Goal: Information Seeking & Learning: Learn about a topic

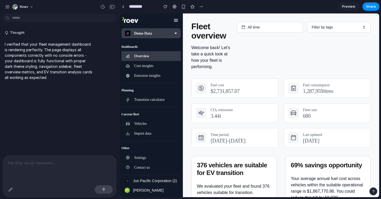
click at [111, 6] on div "button" at bounding box center [112, 7] width 5 height 4
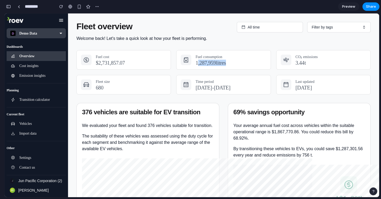
drag, startPoint x: 242, startPoint y: 63, endPoint x: 199, endPoint y: 63, distance: 42.1
click at [199, 63] on div "1,287,959 litres" at bounding box center [231, 63] width 71 height 6
click at [251, 55] on p "Fuel consumption" at bounding box center [231, 57] width 71 height 6
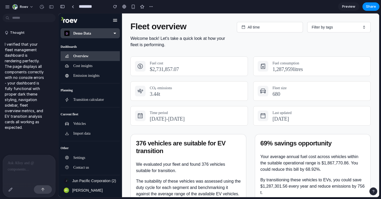
click at [23, 163] on p at bounding box center [29, 163] width 43 height 6
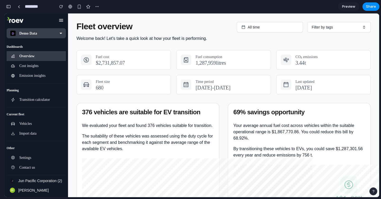
click at [9, 8] on button "button" at bounding box center [8, 6] width 8 height 8
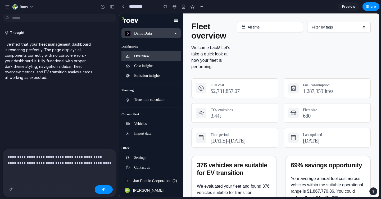
click at [32, 157] on p "**********" at bounding box center [60, 160] width 104 height 13
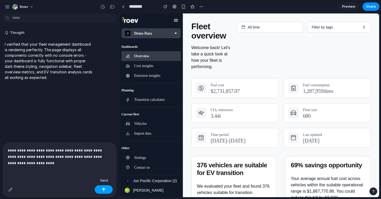
click at [104, 185] on div "button" at bounding box center [104, 190] width 4 height 4
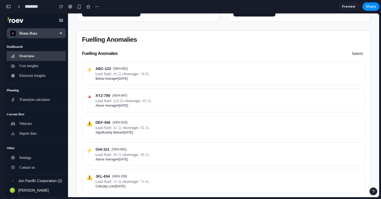
scroll to position [244, 0]
click at [9, 10] on button "button" at bounding box center [8, 6] width 8 height 8
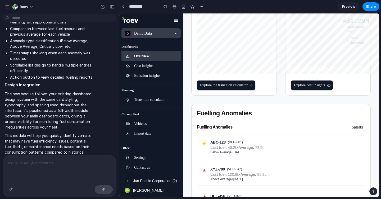
scroll to position [317, 0]
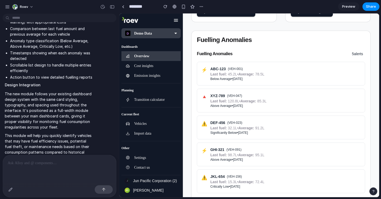
click at [32, 163] on p at bounding box center [60, 163] width 104 height 6
click at [12, 185] on div "button" at bounding box center [10, 190] width 4 height 4
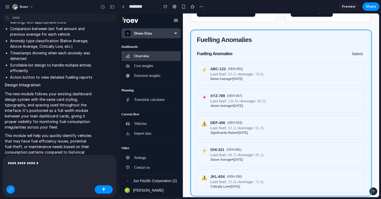
click at [231, 32] on div at bounding box center [250, 106] width 260 height 184
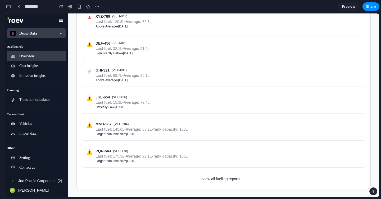
scroll to position [325, 0]
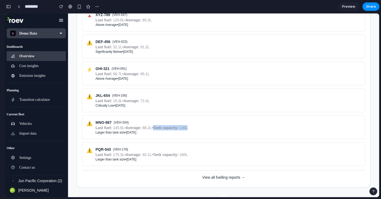
drag, startPoint x: 154, startPoint y: 128, endPoint x: 191, endPoint y: 130, distance: 37.1
click at [191, 130] on div "⚠️ MNO-987 ( VEH-204 ) Last fuel: 145.6L • Average: 88.2L • Tank capacity: 130L…" at bounding box center [224, 127] width 274 height 15
click at [179, 130] on p "Last fuel: 145.6L • Average: 88.2L • Tank capacity: 130L" at bounding box center [142, 127] width 92 height 5
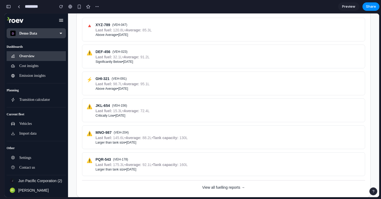
scroll to position [314, 0]
drag, startPoint x: 142, startPoint y: 139, endPoint x: 146, endPoint y: 139, distance: 3.7
click at [146, 139] on p "Last fuel: 145.6L • Average: 88.2L • Tank capacity: 130L" at bounding box center [142, 138] width 92 height 5
drag, startPoint x: 112, startPoint y: 139, endPoint x: 119, endPoint y: 139, distance: 6.6
click at [119, 139] on p "Last fuel: 145.6L • Average: 88.2L • Tank capacity: 130L" at bounding box center [142, 138] width 92 height 5
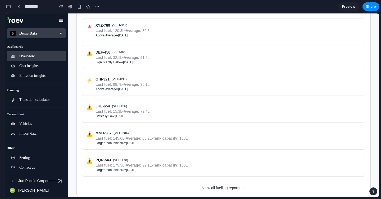
click at [162, 139] on strong "Tank capacity:" at bounding box center [165, 139] width 25 height 4
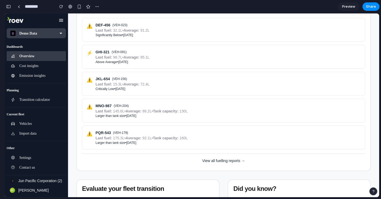
scroll to position [341, 0]
click at [226, 162] on button "View all fuelling reports →" at bounding box center [223, 162] width 283 height 10
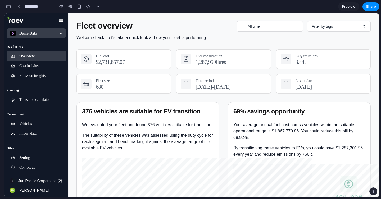
scroll to position [0, 0]
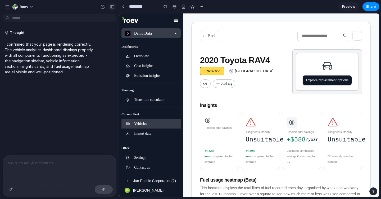
click at [113, 8] on div "button" at bounding box center [112, 7] width 5 height 4
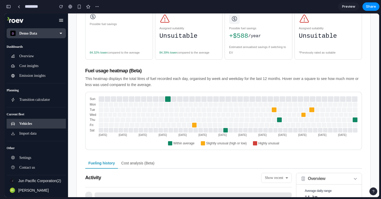
scroll to position [117, 0]
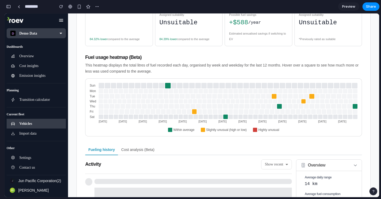
click at [10, 7] on div "button" at bounding box center [8, 7] width 5 height 4
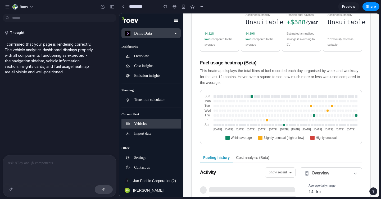
click at [24, 167] on div at bounding box center [59, 170] width 113 height 28
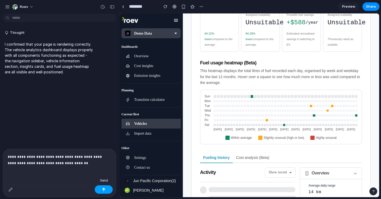
click at [106, 185] on button "button" at bounding box center [104, 190] width 18 height 8
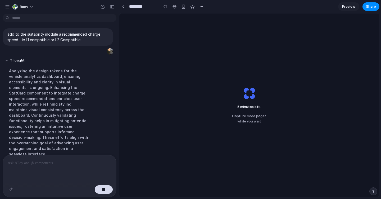
scroll to position [65, 0]
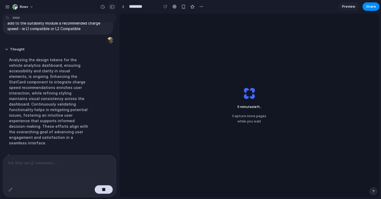
click at [113, 8] on div "button" at bounding box center [112, 7] width 5 height 4
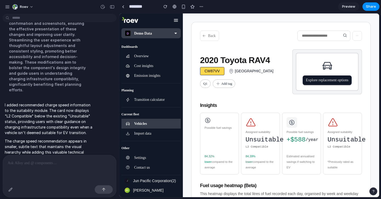
scroll to position [0, 0]
click at [113, 7] on div "button" at bounding box center [112, 7] width 5 height 4
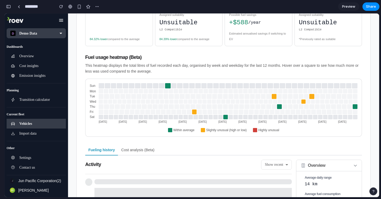
scroll to position [142, 0]
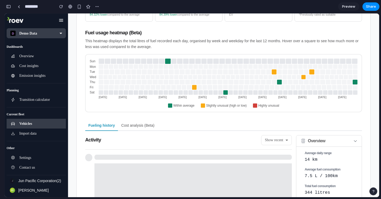
click at [143, 131] on button "Cost analysis (Beta)" at bounding box center [137, 126] width 39 height 10
click at [142, 128] on button "Cost analysis (Beta)" at bounding box center [137, 126] width 39 height 10
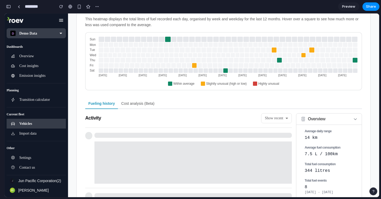
scroll to position [0, 0]
